Goal: Use online tool/utility: Utilize a website feature to perform a specific function

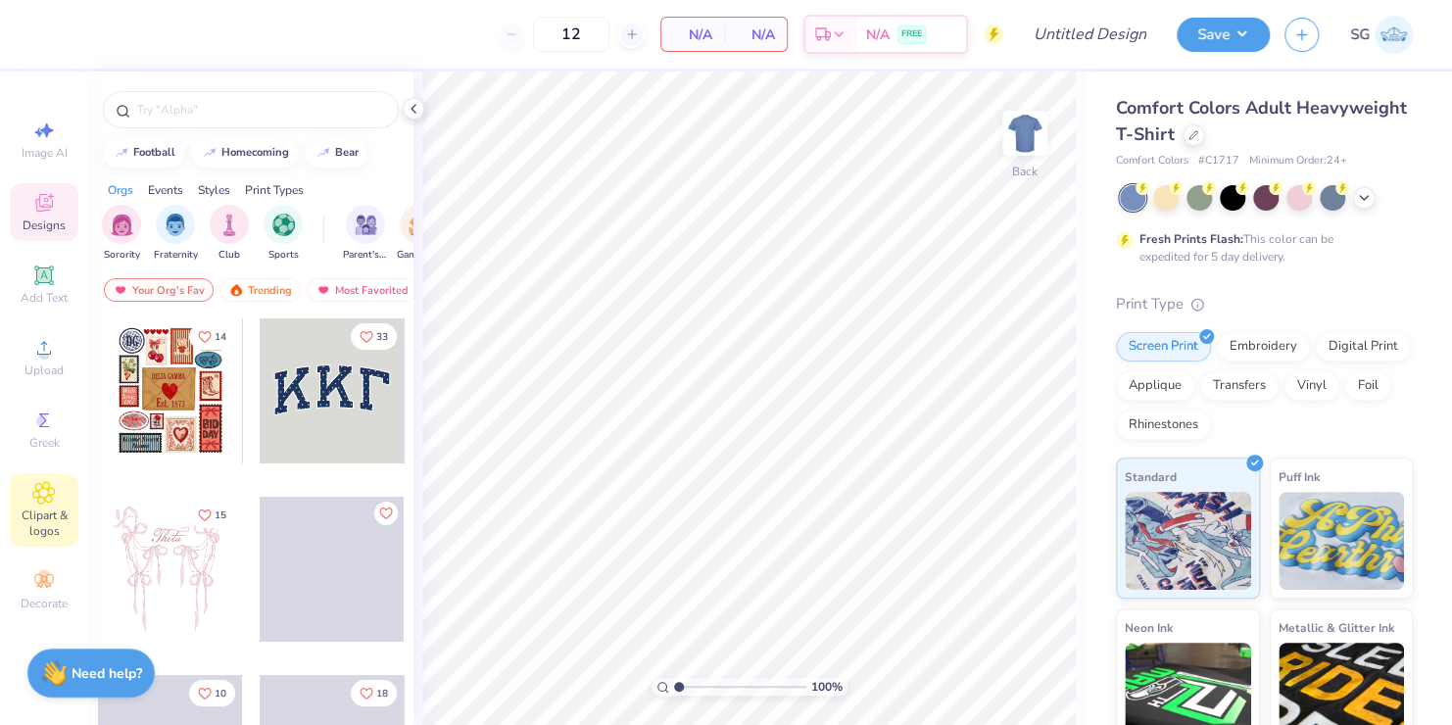
click at [36, 489] on icon at bounding box center [44, 493] width 22 height 22
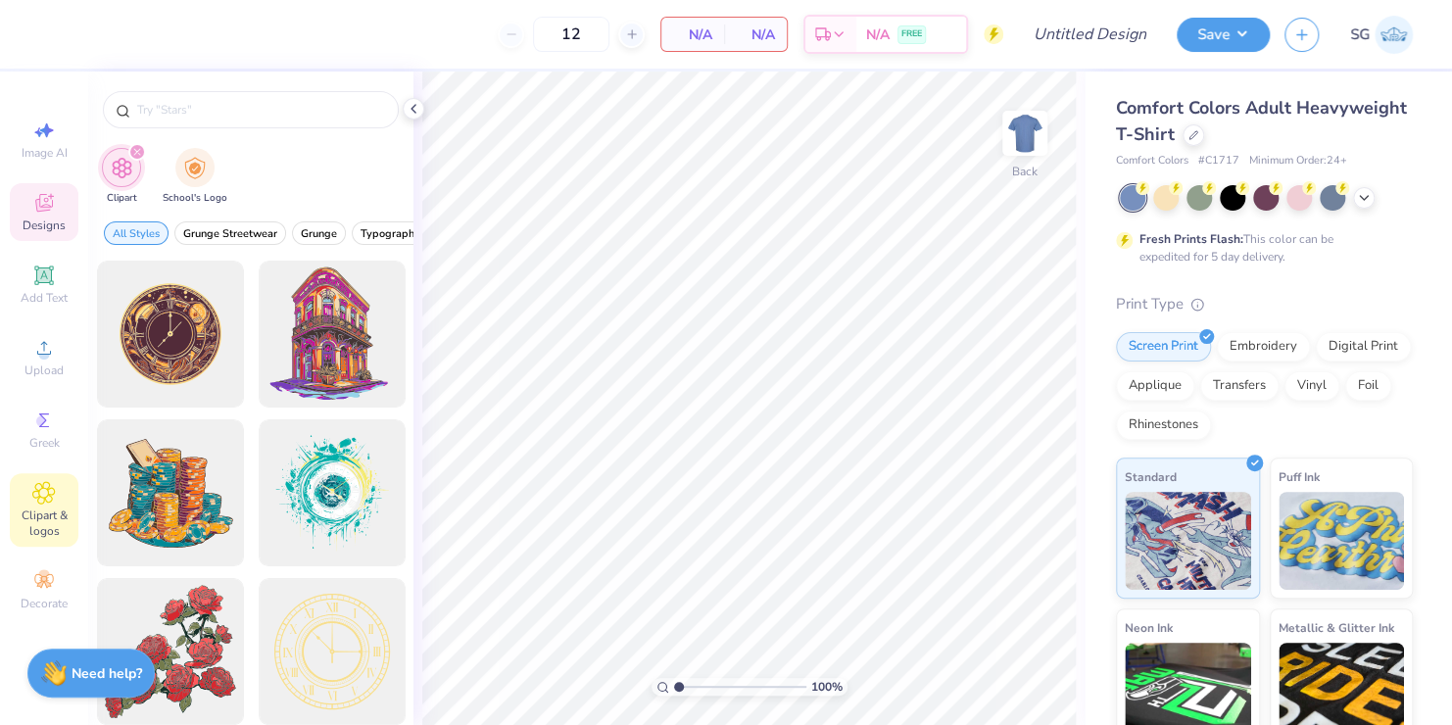
click at [46, 208] on icon at bounding box center [44, 205] width 16 height 13
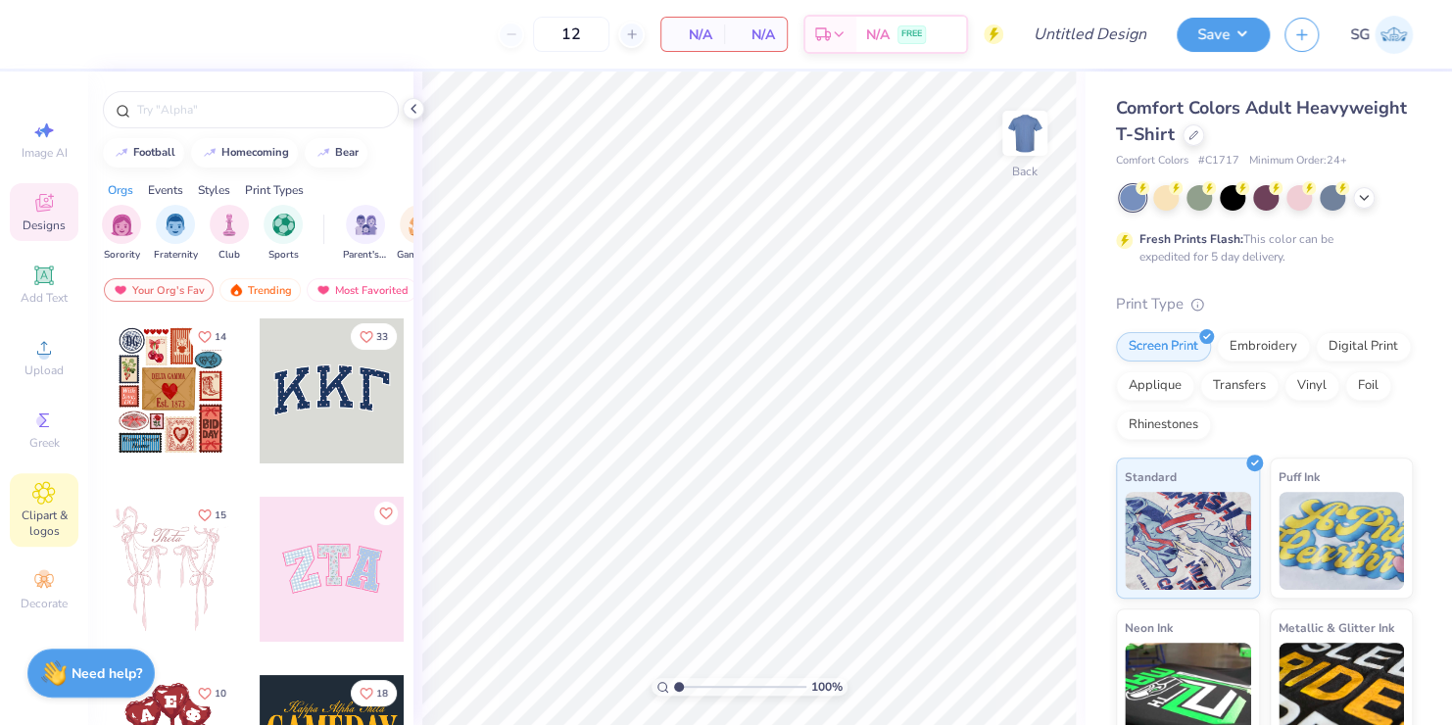
click at [48, 496] on icon at bounding box center [44, 493] width 10 height 10
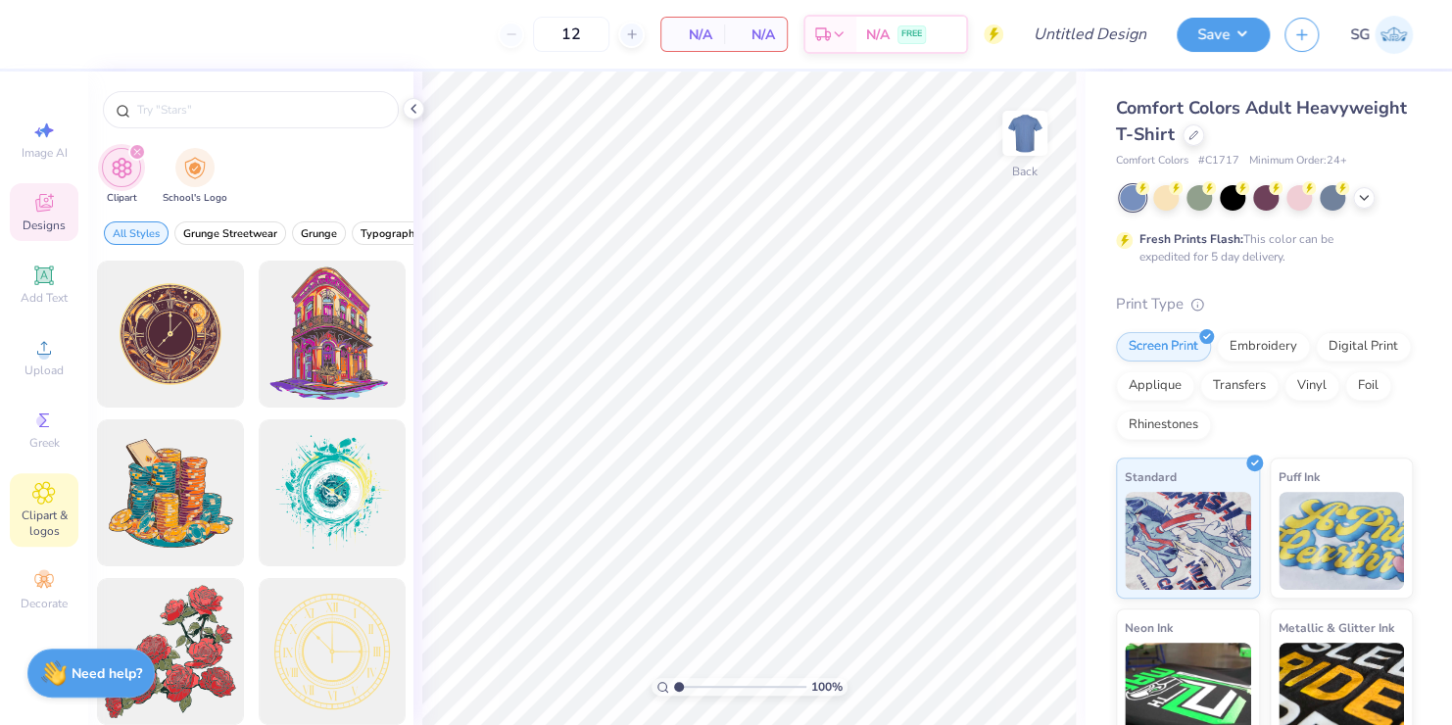
click at [49, 206] on icon at bounding box center [44, 203] width 24 height 24
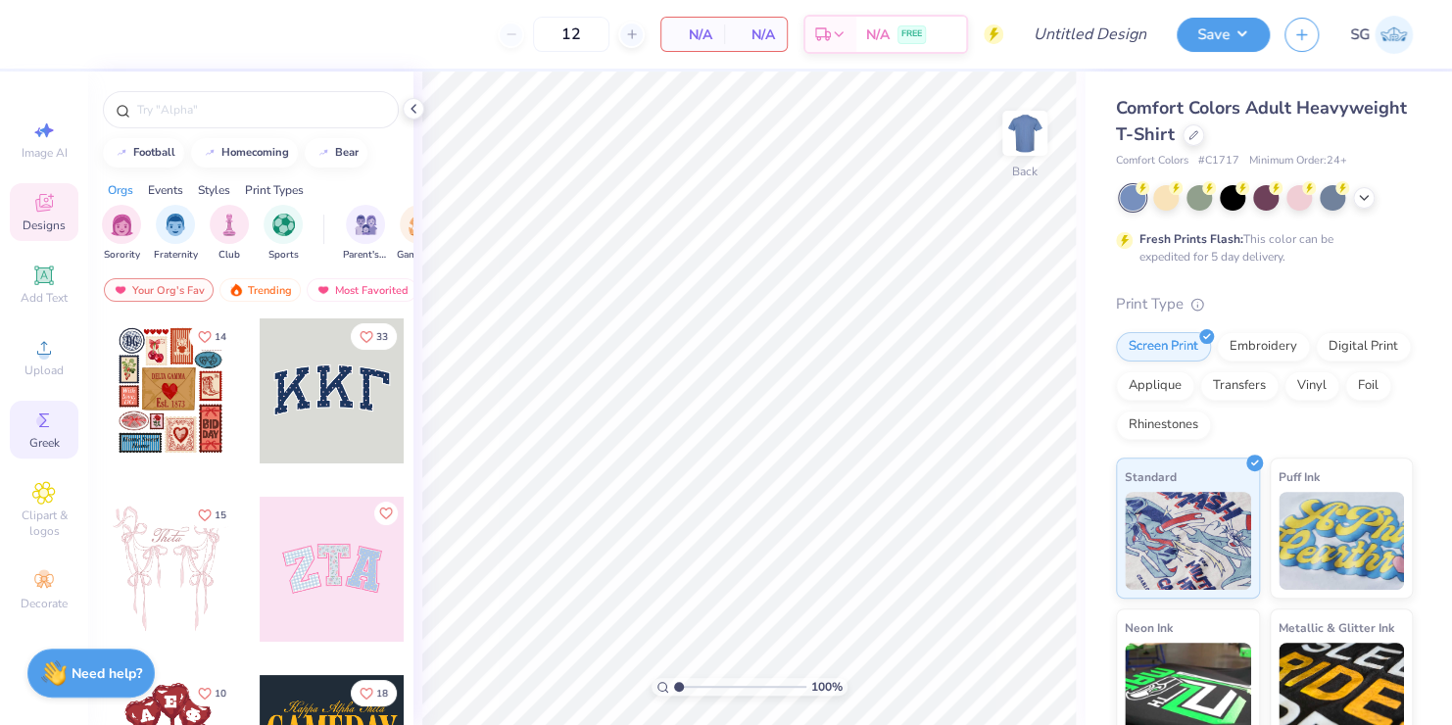
click at [44, 413] on icon at bounding box center [44, 421] width 24 height 24
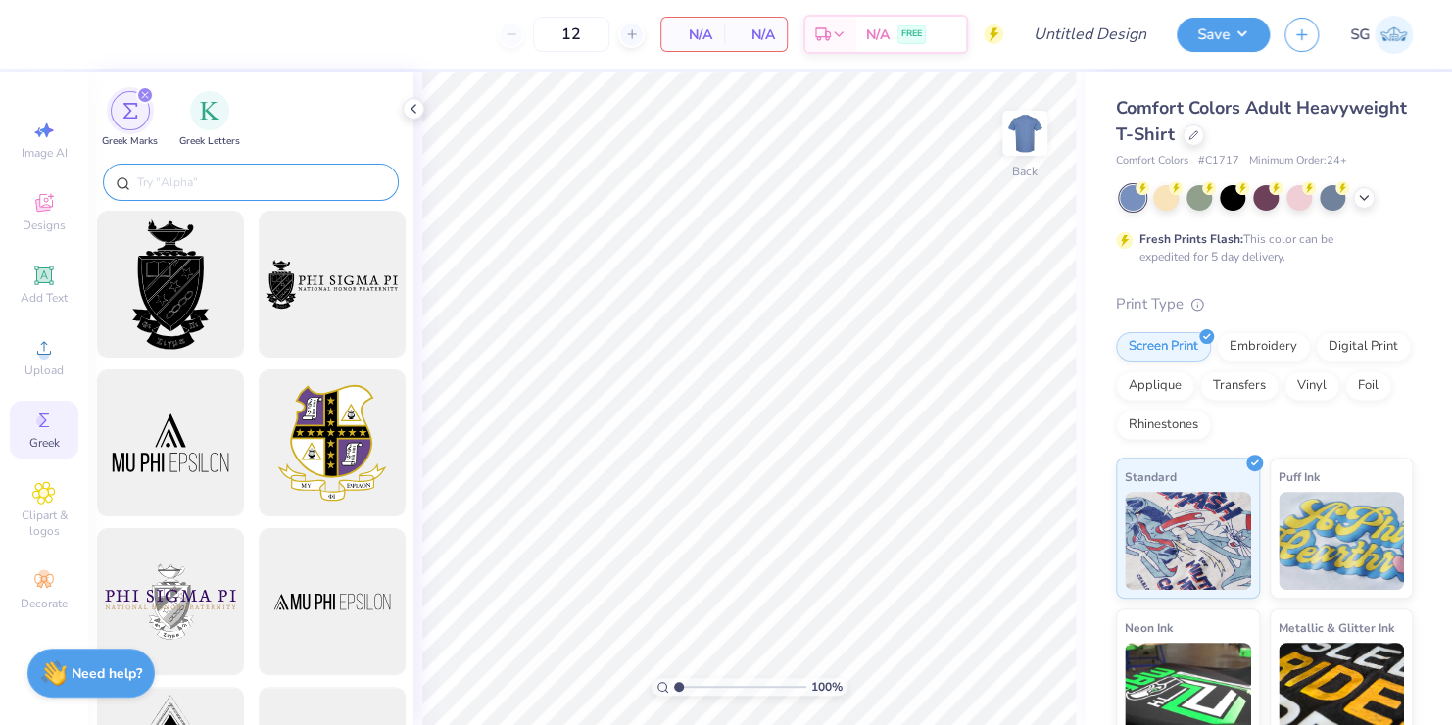
click at [171, 176] on input "text" at bounding box center [260, 182] width 251 height 20
click at [171, 182] on input "text" at bounding box center [260, 182] width 251 height 20
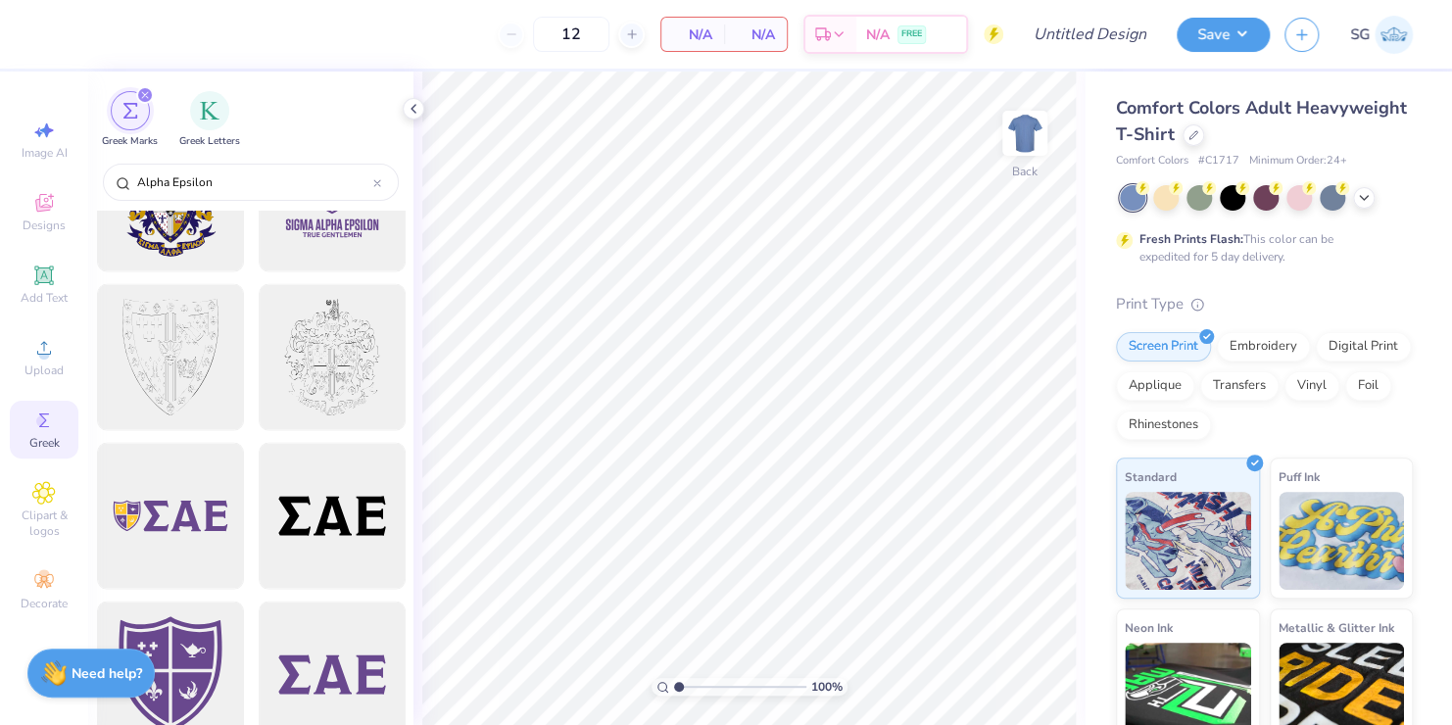
scroll to position [1686, 0]
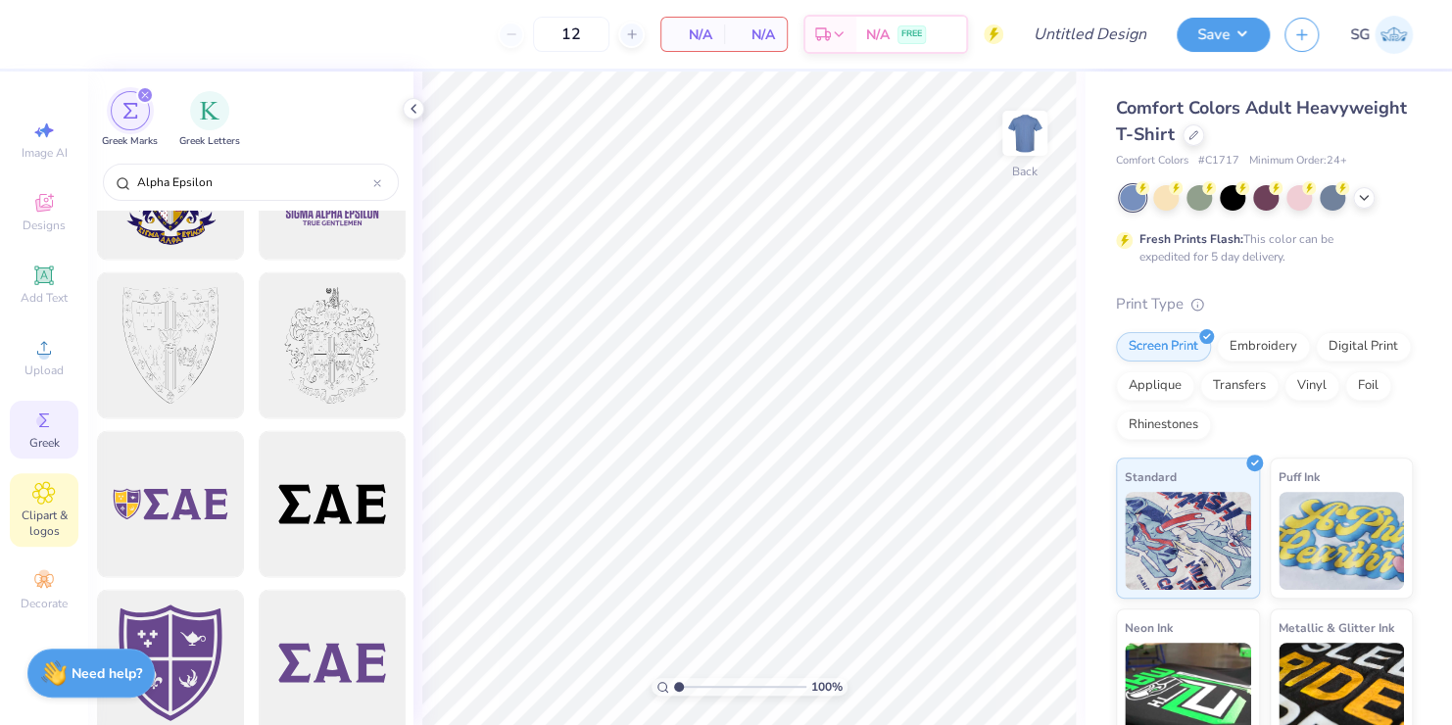
type input "Alpha Epsilon"
click at [46, 509] on span "Clipart & logos" at bounding box center [44, 523] width 69 height 31
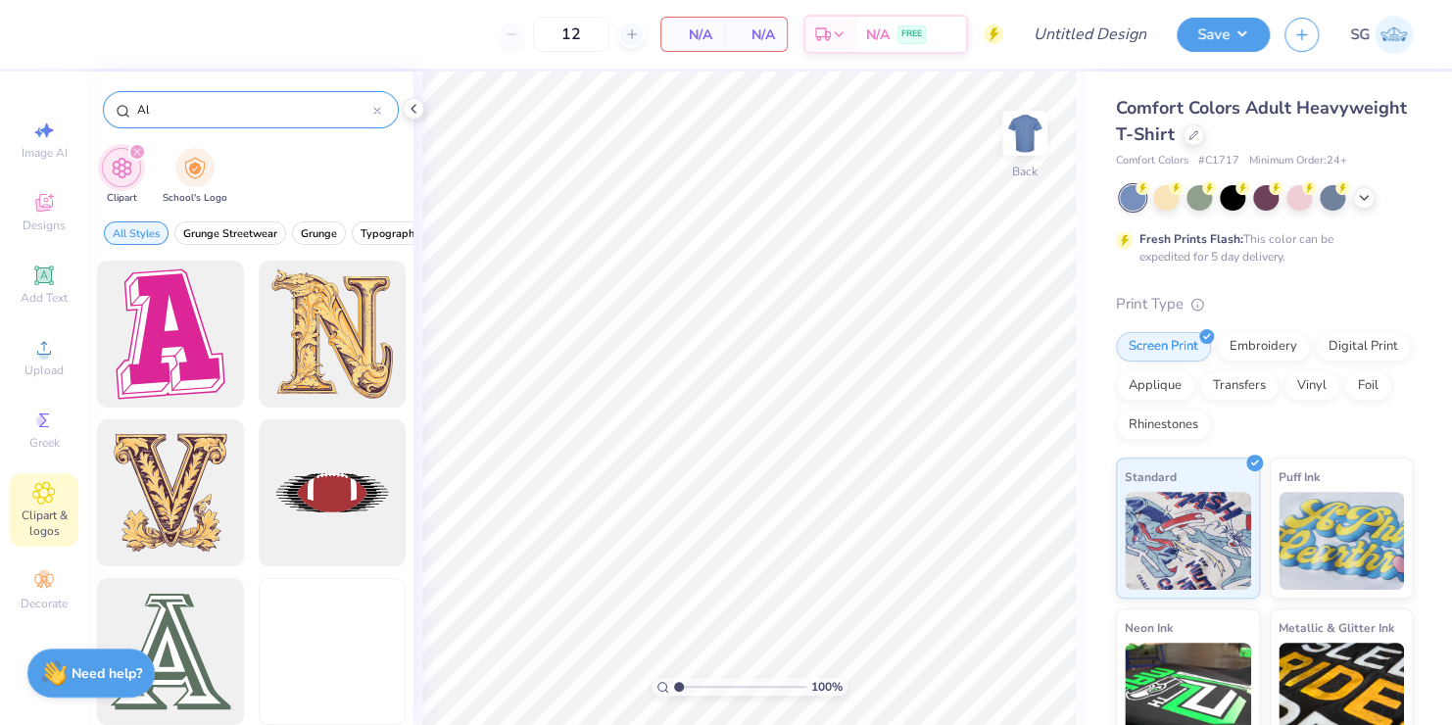
type input "A"
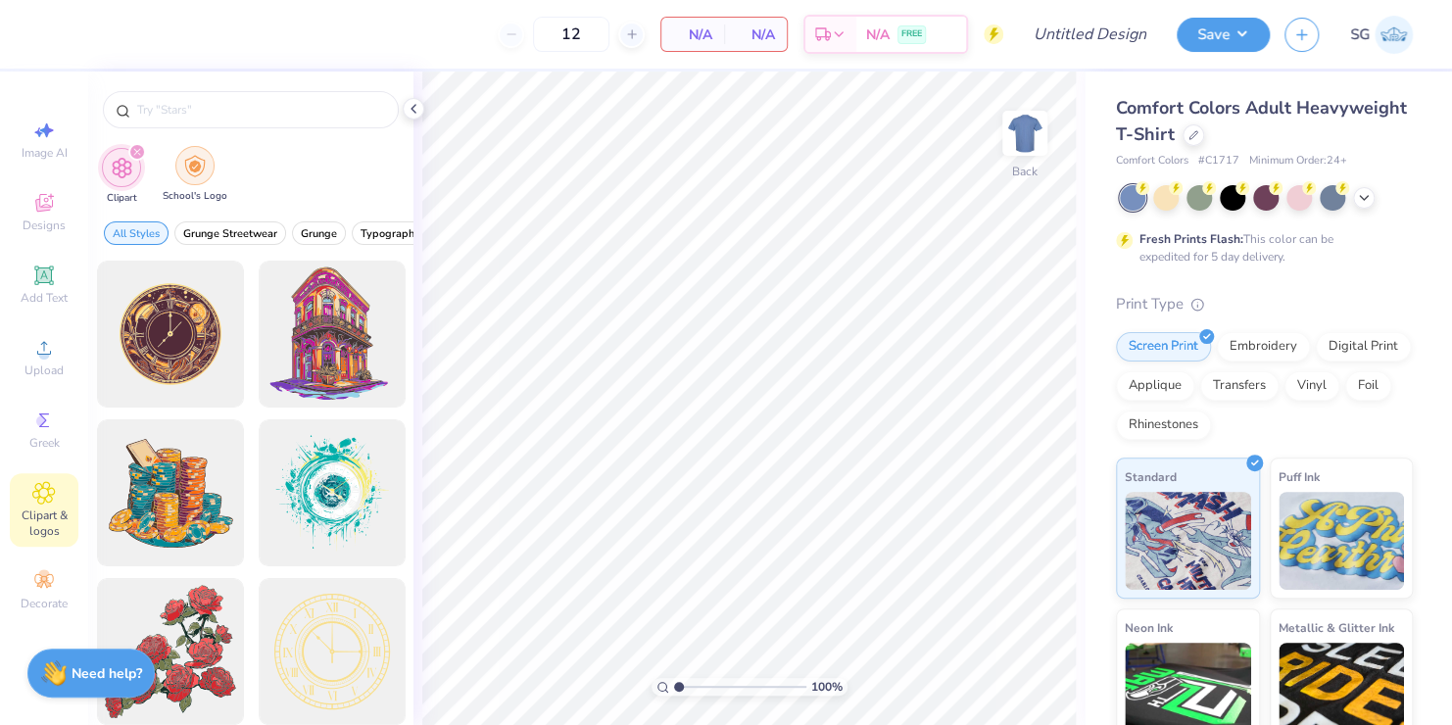
click at [181, 161] on div "filter for School's Logo" at bounding box center [194, 165] width 39 height 39
